Goal: Task Accomplishment & Management: Manage account settings

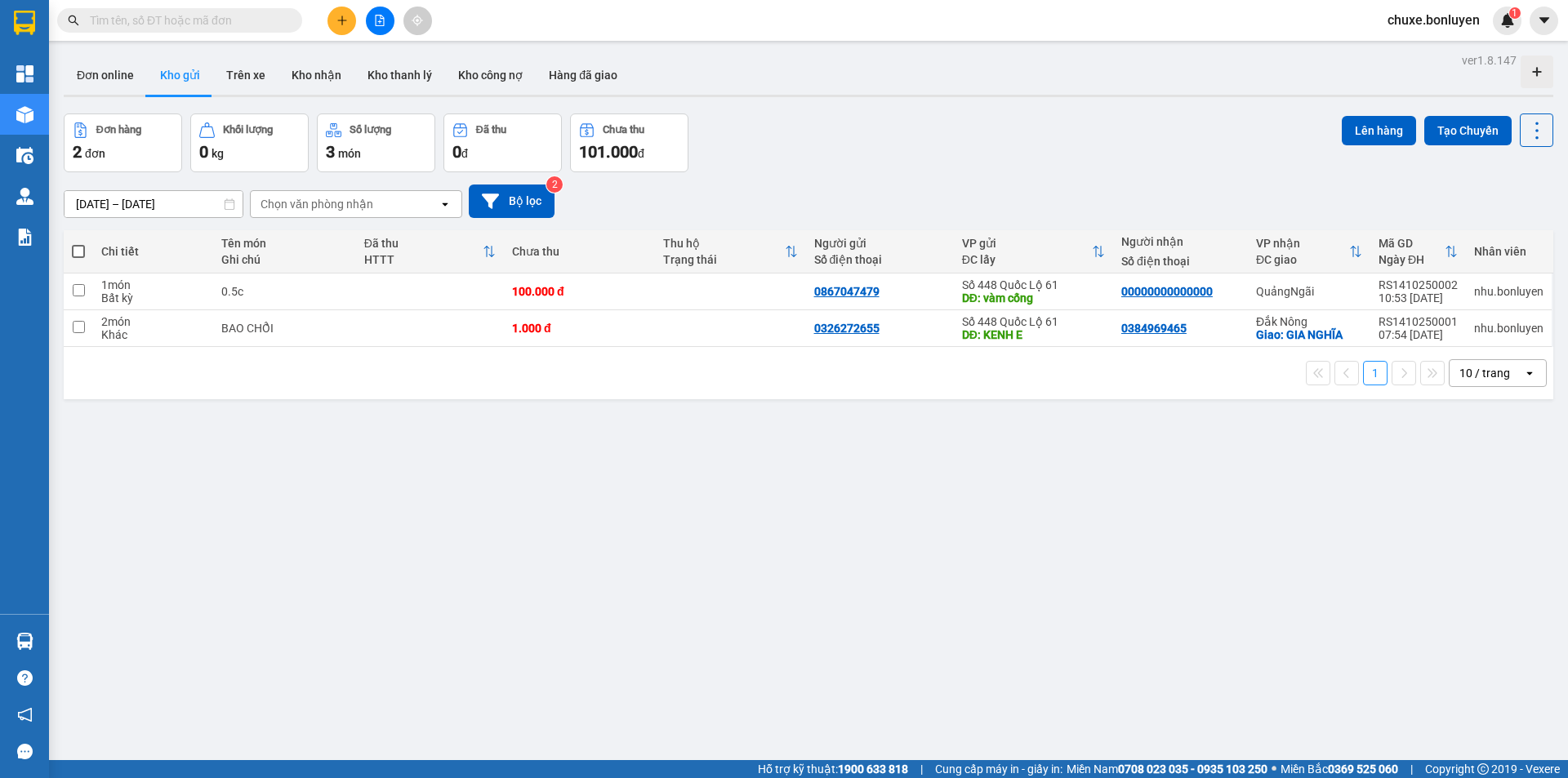
click at [768, 564] on div "ver 1.8.147 Đơn online Kho gửi Trên xe Kho nhận Kho thanh lý Kho công nợ Hàng đ…" at bounding box center [809, 437] width 1503 height 778
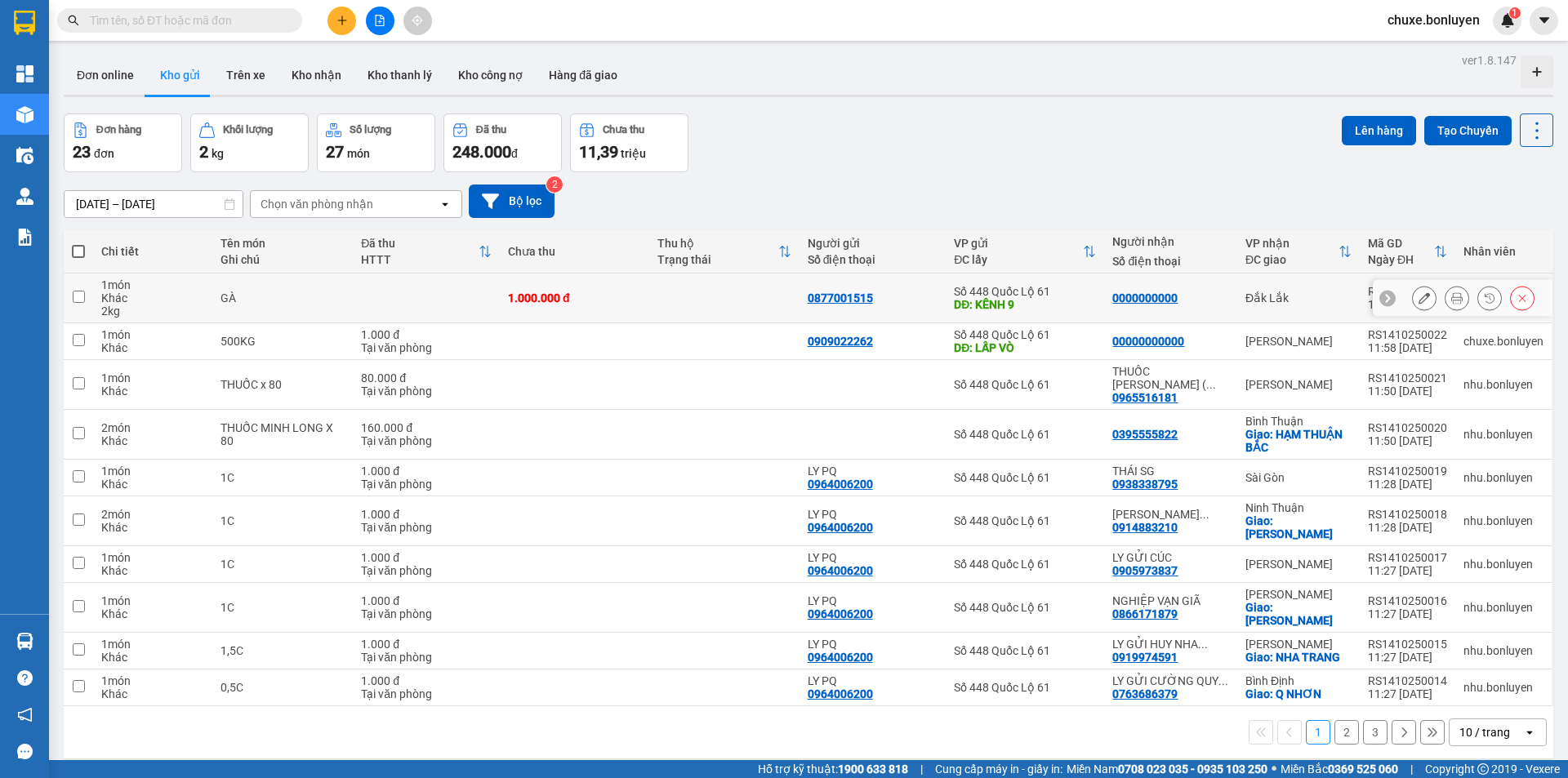
click at [1419, 301] on icon at bounding box center [1425, 297] width 12 height 12
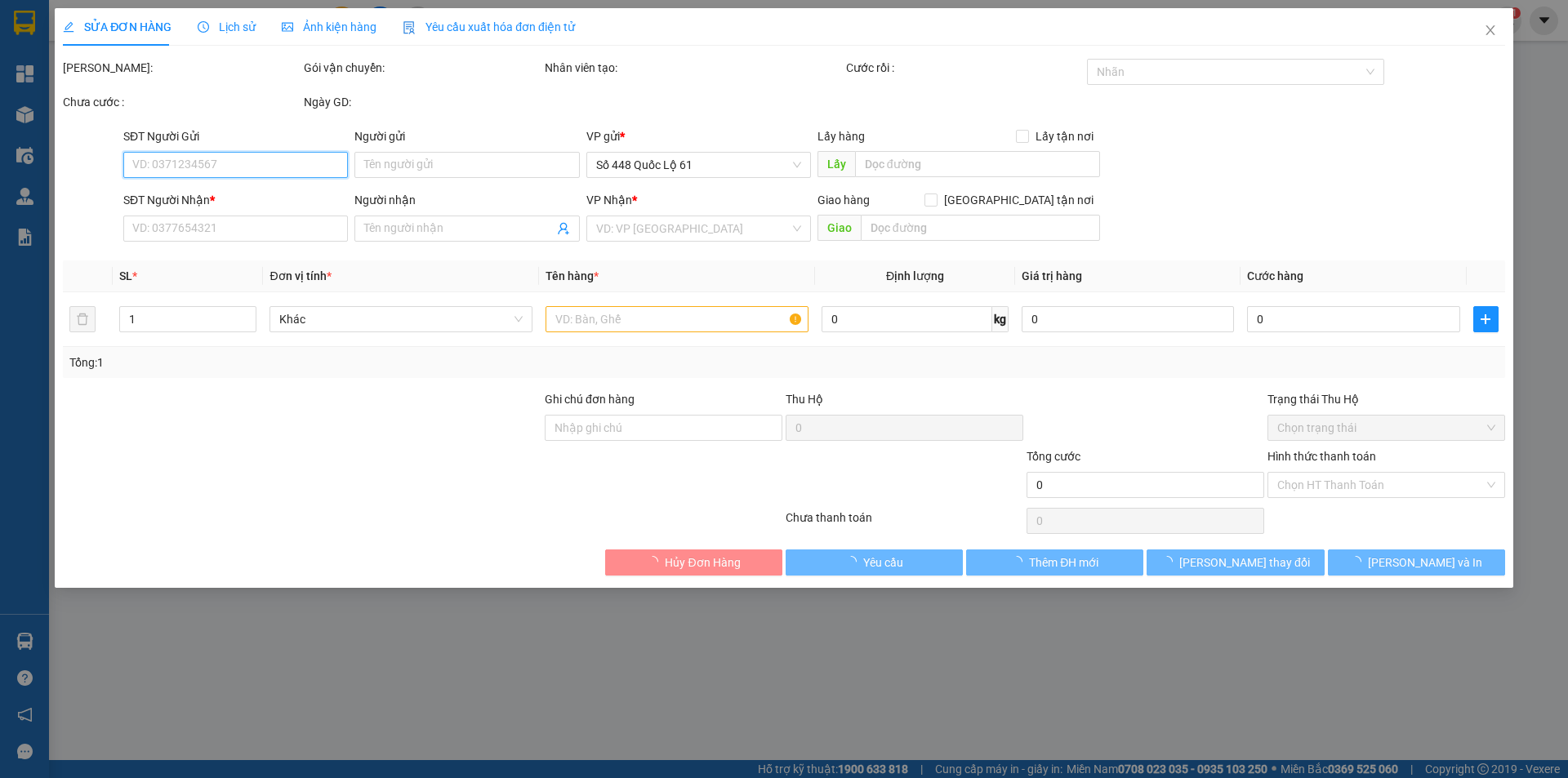
type input "0877001515"
type input "KÊNH 9"
type input "0000000000"
type input "1.000.000"
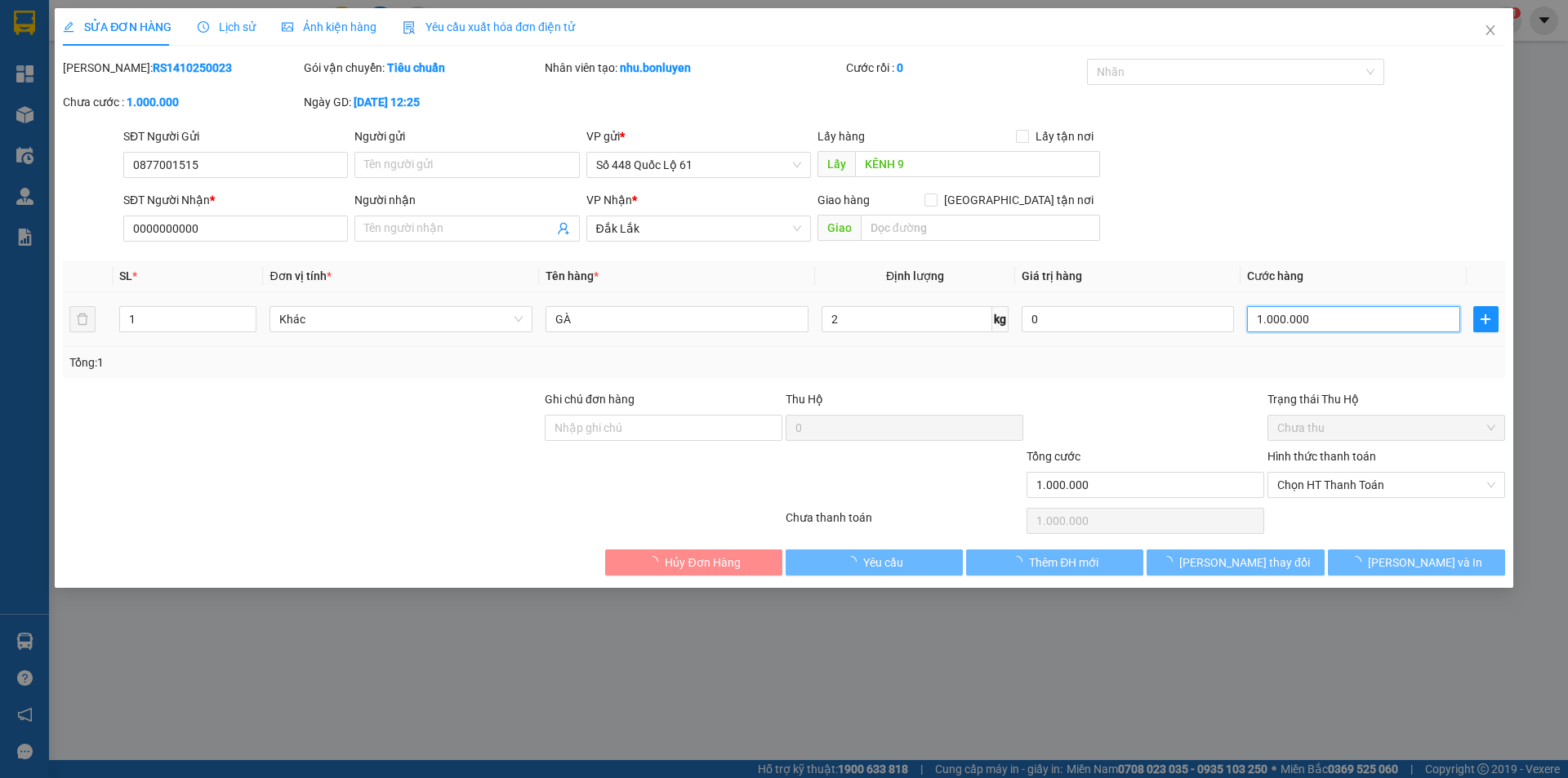
click at [1356, 327] on input "1.000.000" at bounding box center [1354, 320] width 212 height 27
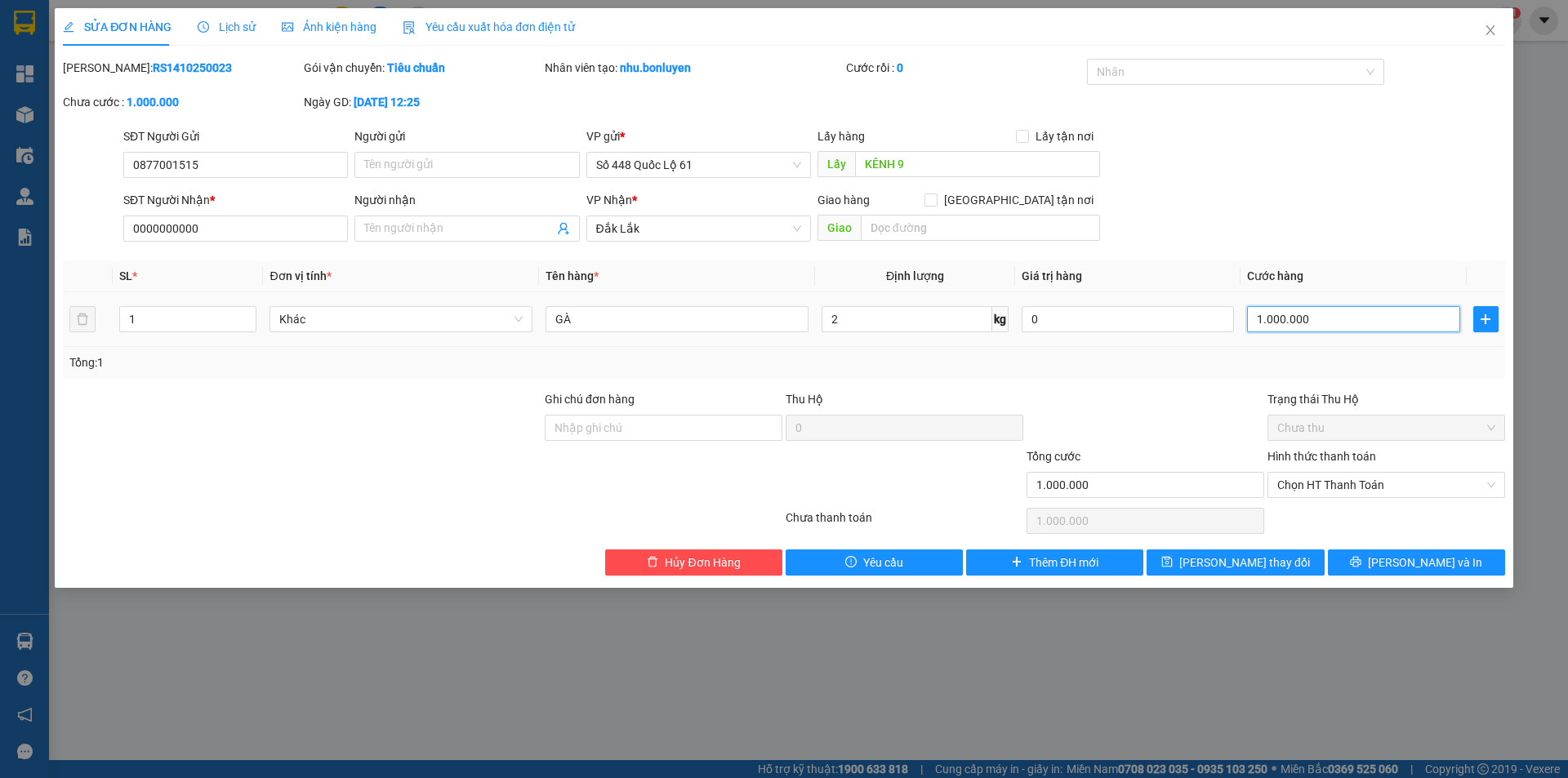
type input "1"
type input "1.000"
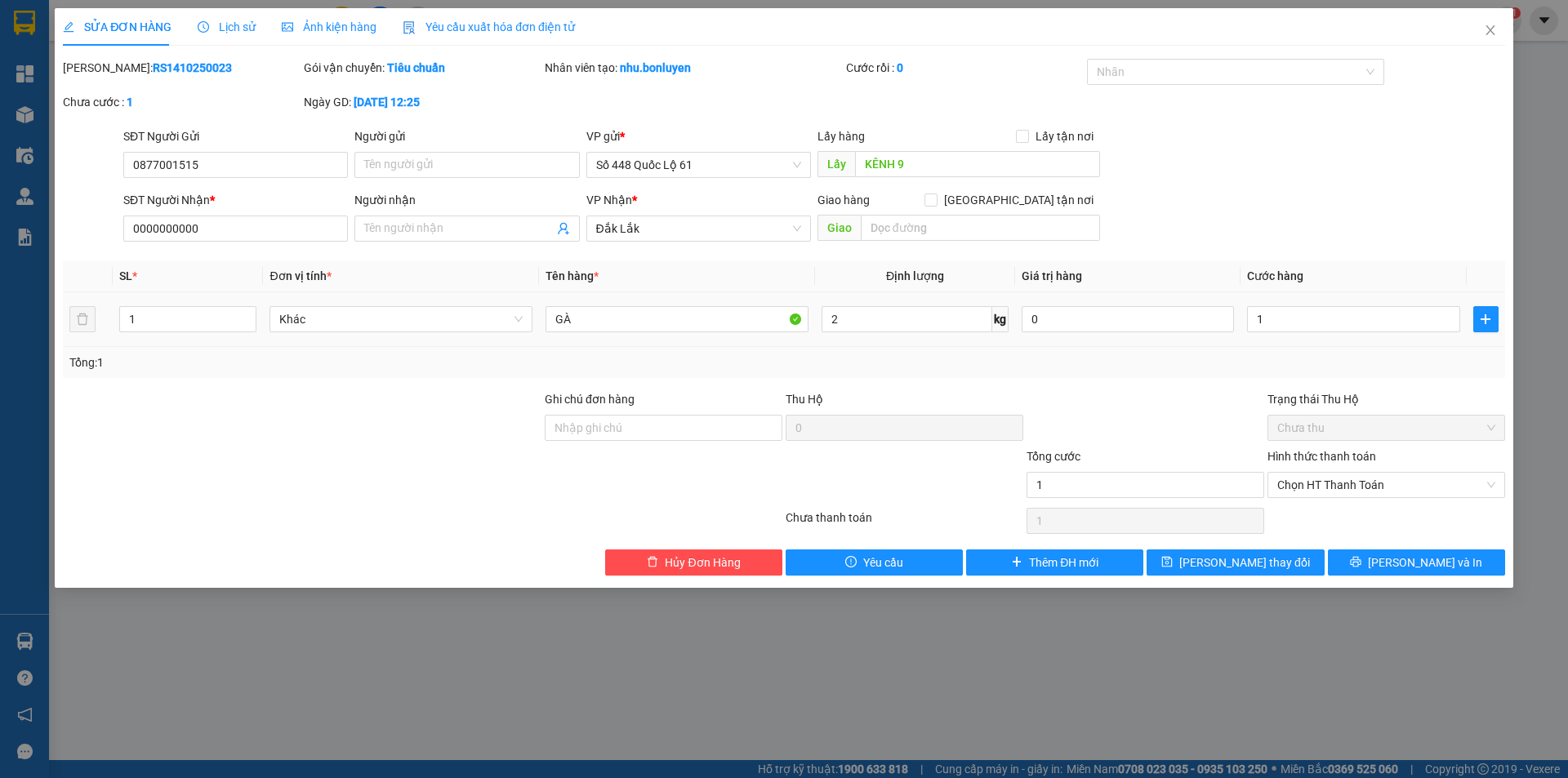
type input "1.000"
click at [1385, 360] on div "Tổng: 1" at bounding box center [784, 362] width 1430 height 18
click at [1254, 564] on span "Lưu thay đổi" at bounding box center [1245, 563] width 131 height 18
